Goal: Register for event/course

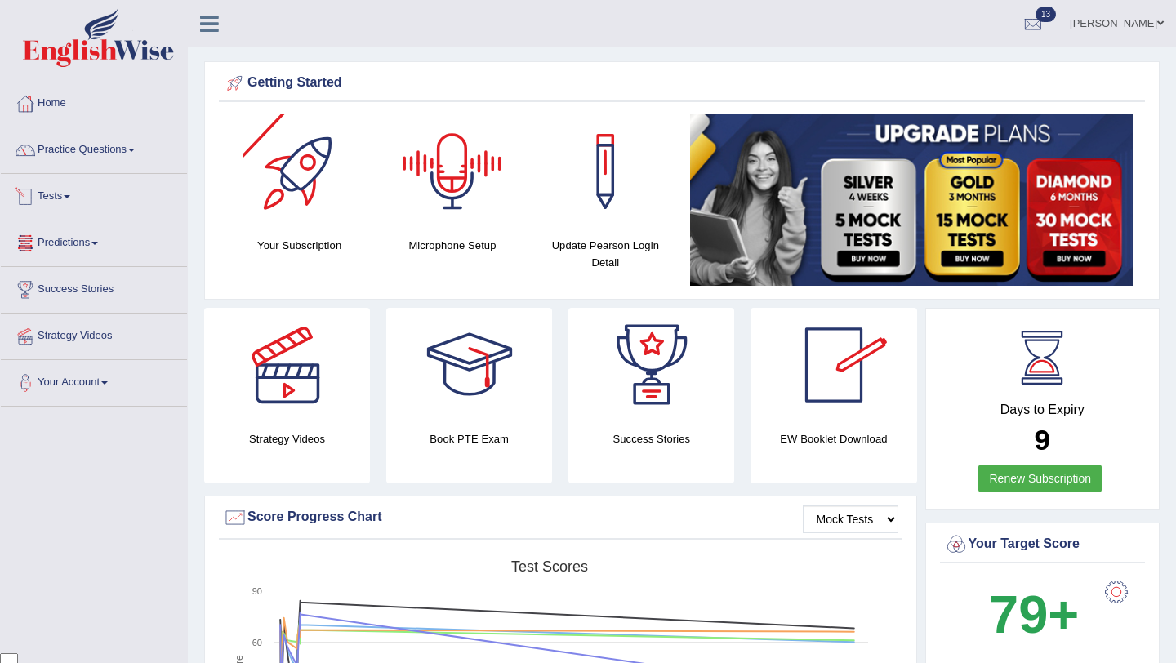
click at [87, 195] on link "Tests" at bounding box center [94, 194] width 186 height 41
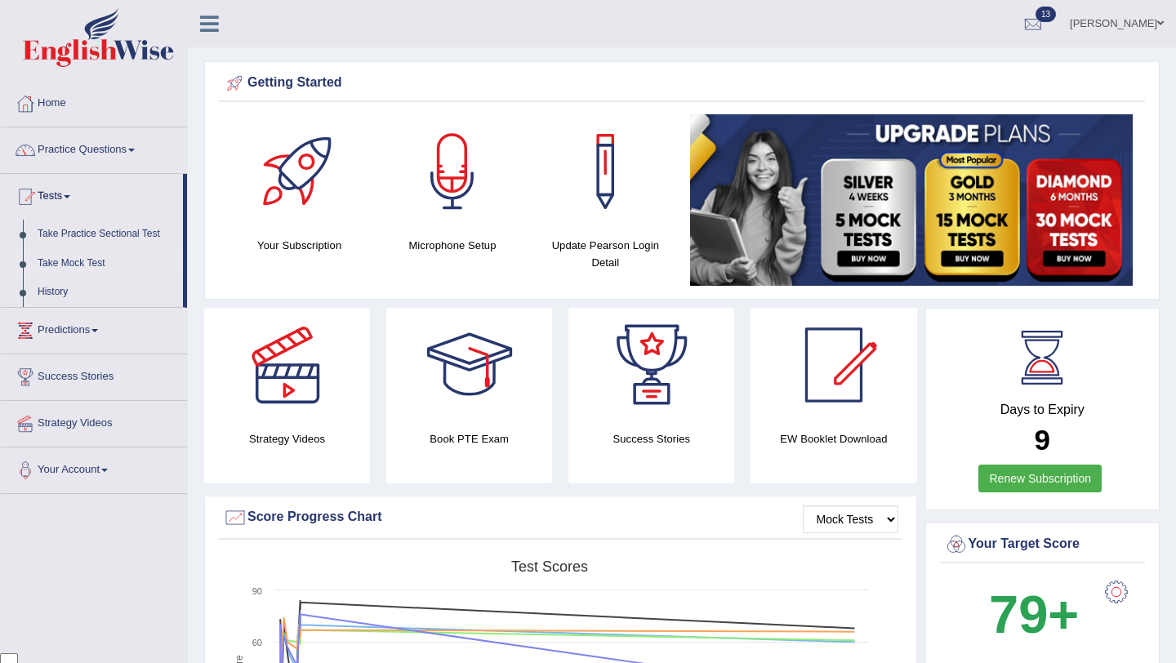
click at [92, 265] on link "Take Mock Test" at bounding box center [106, 263] width 153 height 29
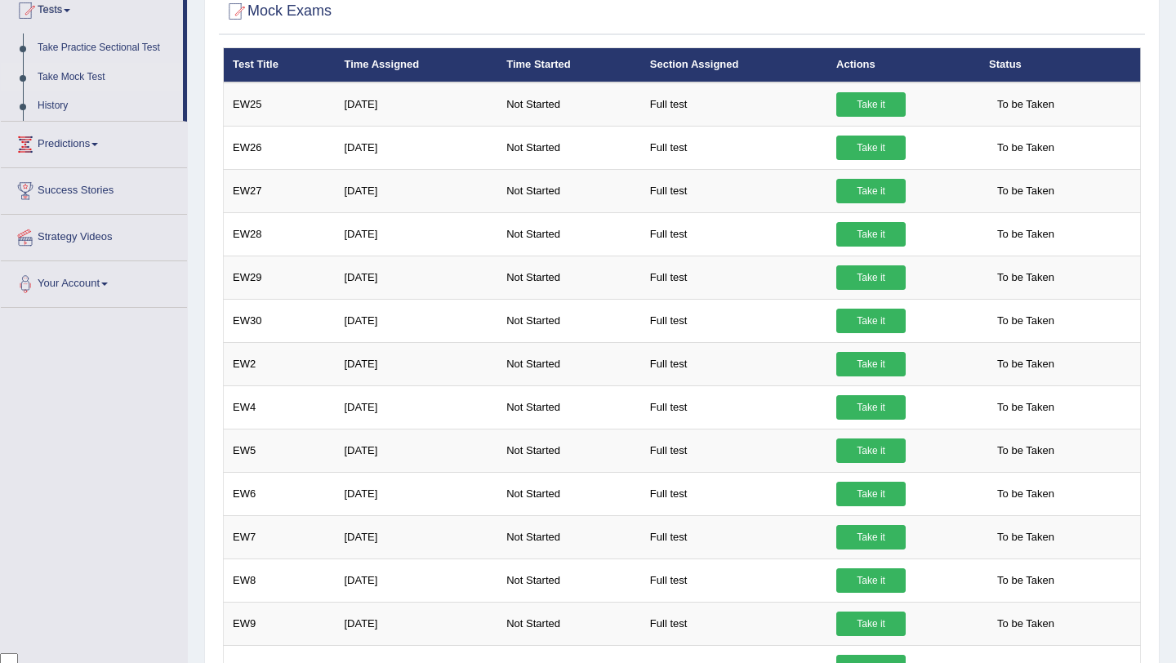
scroll to position [193, 0]
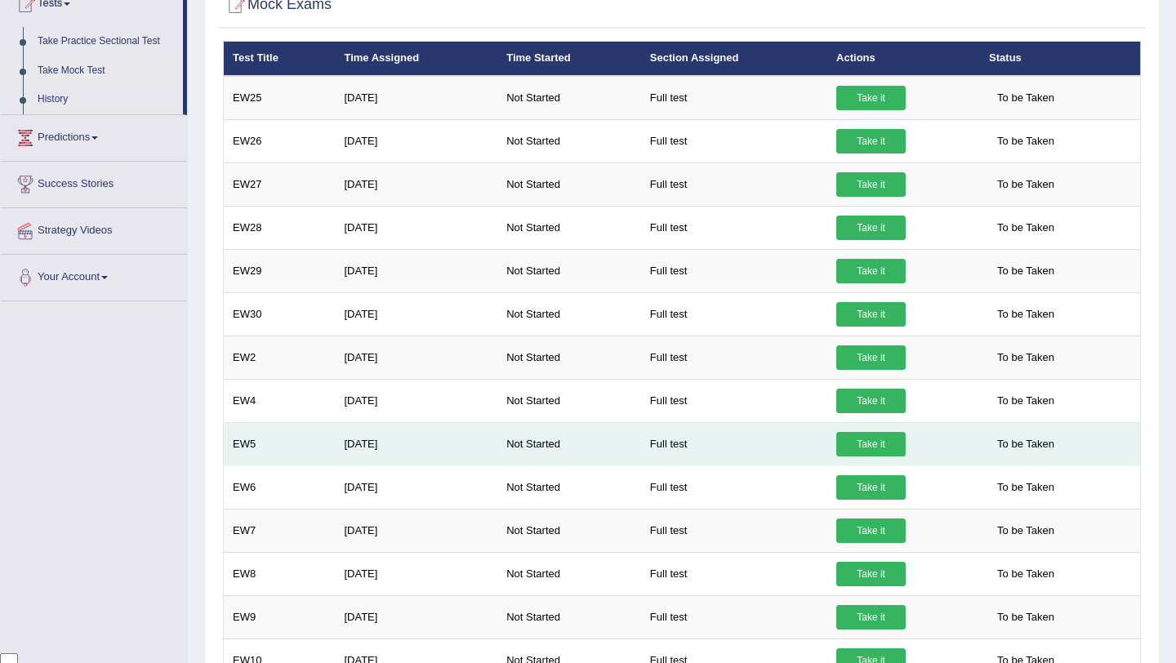
click at [888, 448] on link "Take it" at bounding box center [870, 444] width 69 height 24
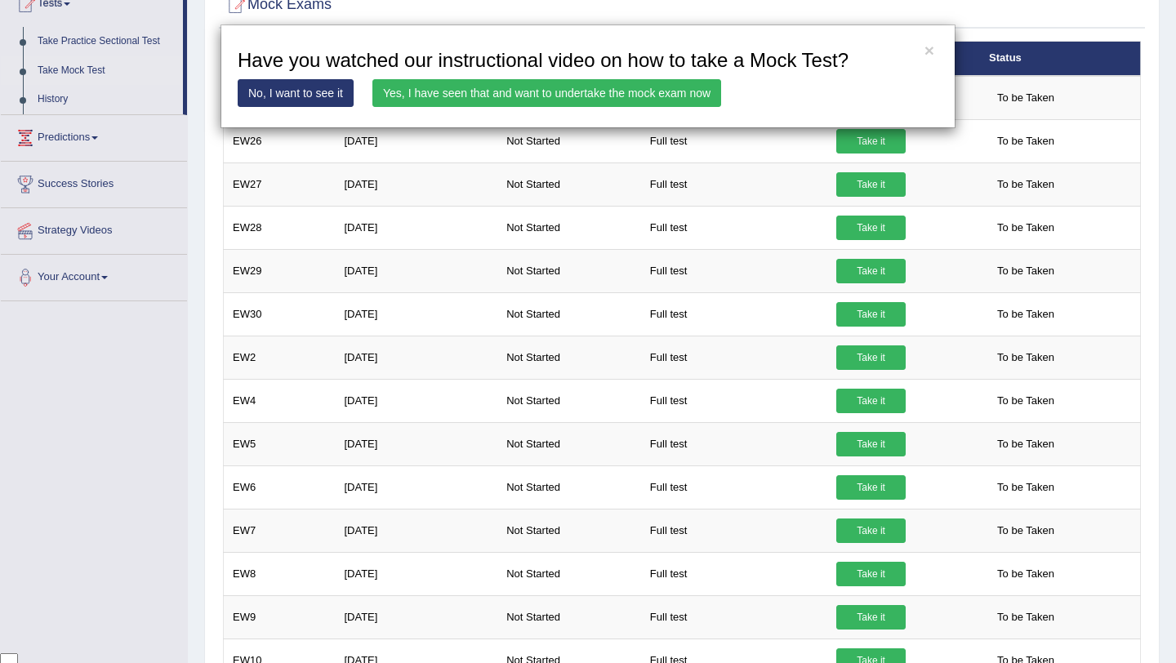
click at [650, 93] on link "Yes, I have seen that and want to undertake the mock exam now" at bounding box center [546, 93] width 349 height 28
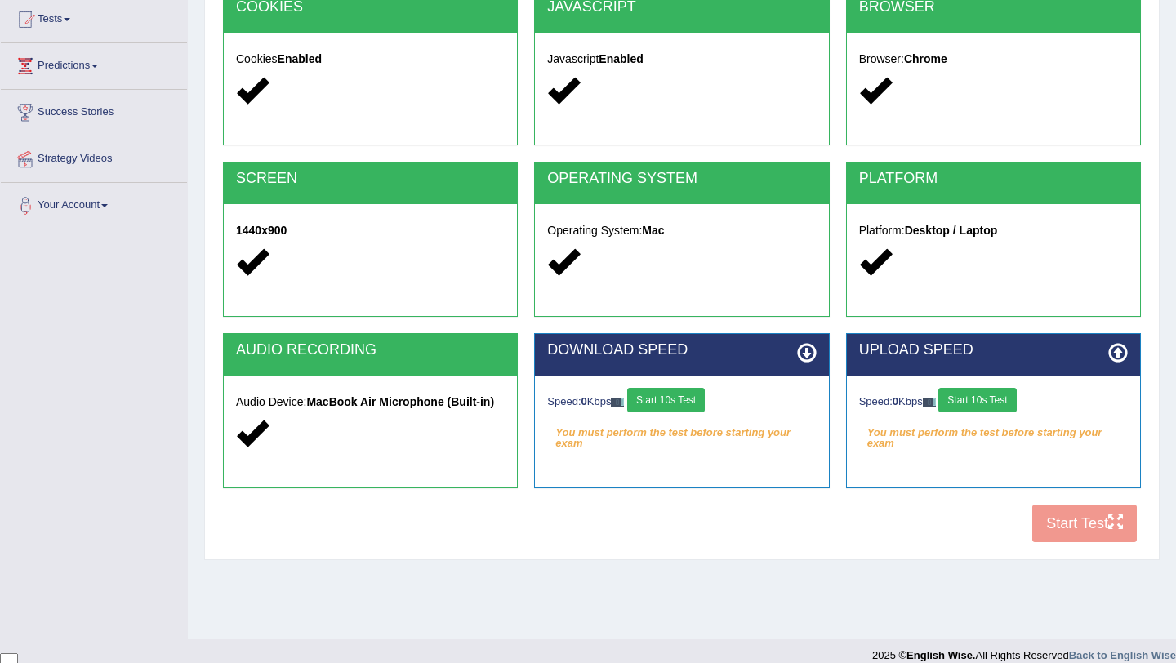
scroll to position [183, 0]
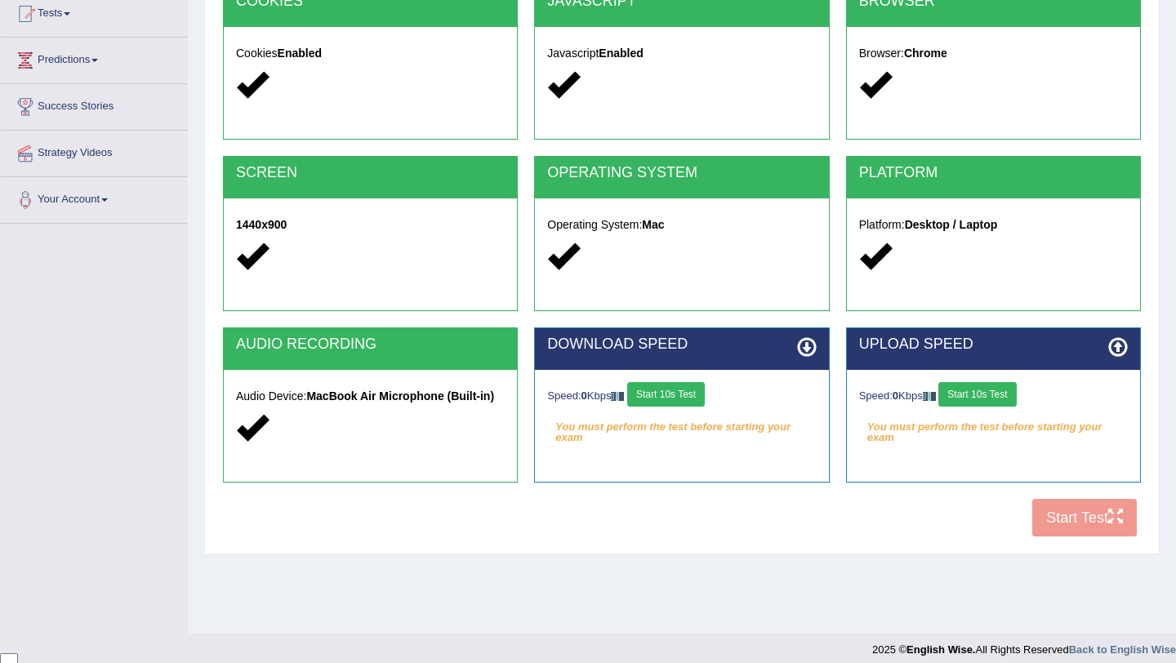
click at [679, 402] on button "Start 10s Test" at bounding box center [666, 394] width 78 height 24
click at [1003, 399] on button "Start 10s Test" at bounding box center [977, 394] width 78 height 24
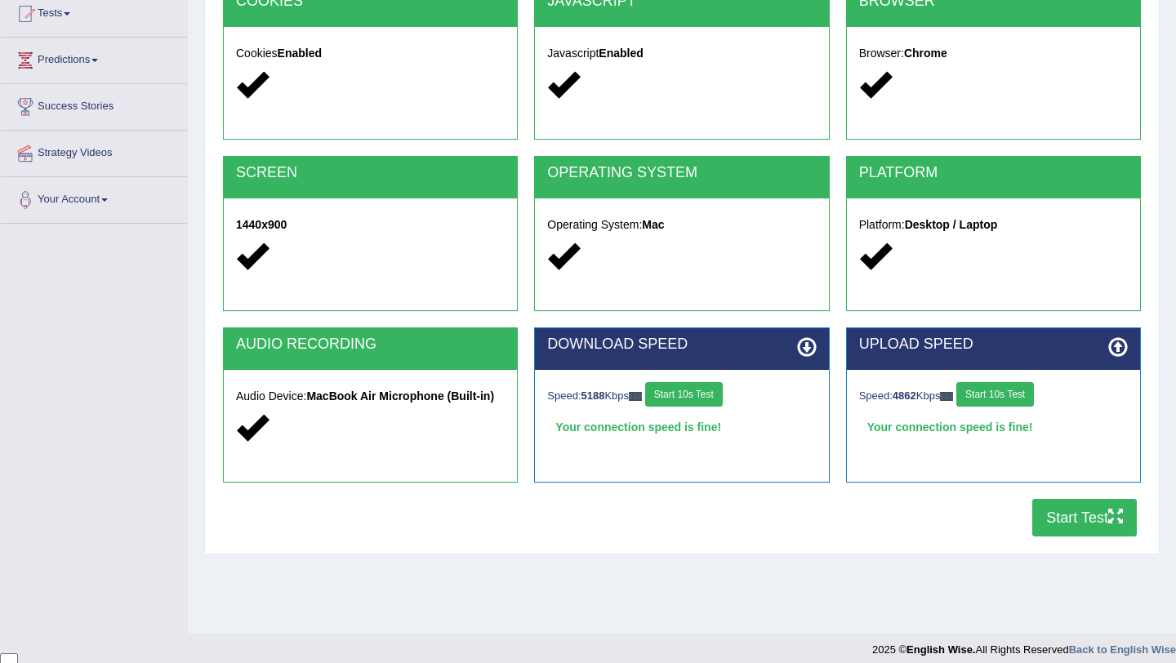
click at [1090, 520] on button "Start Test" at bounding box center [1084, 518] width 105 height 38
